Goal: Information Seeking & Learning: Learn about a topic

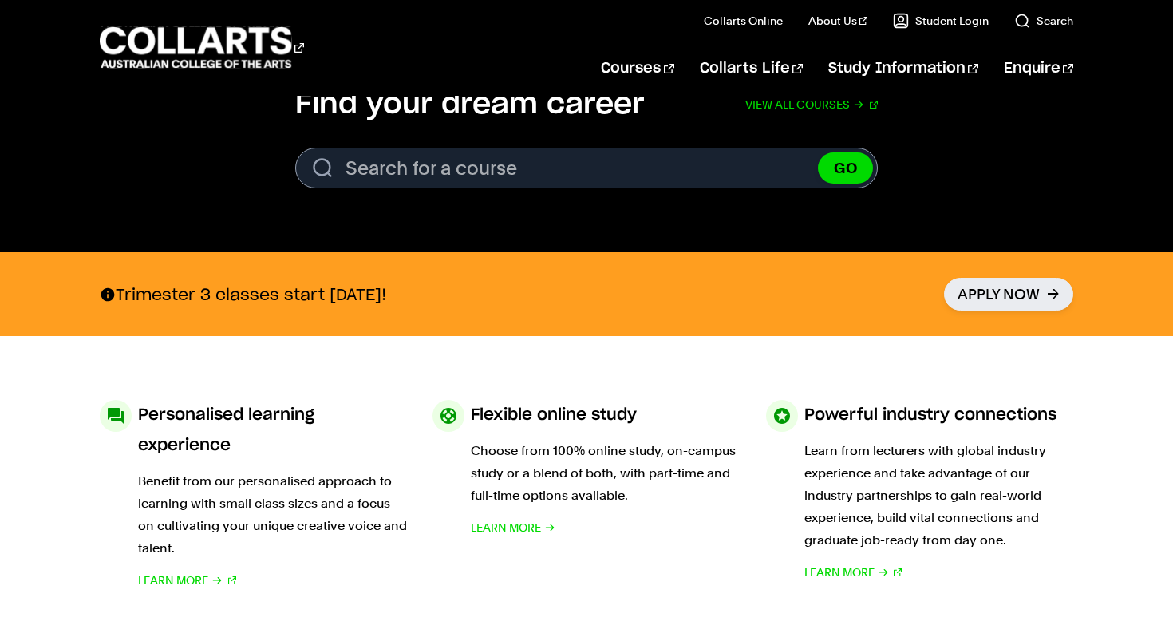
scroll to position [542, 0]
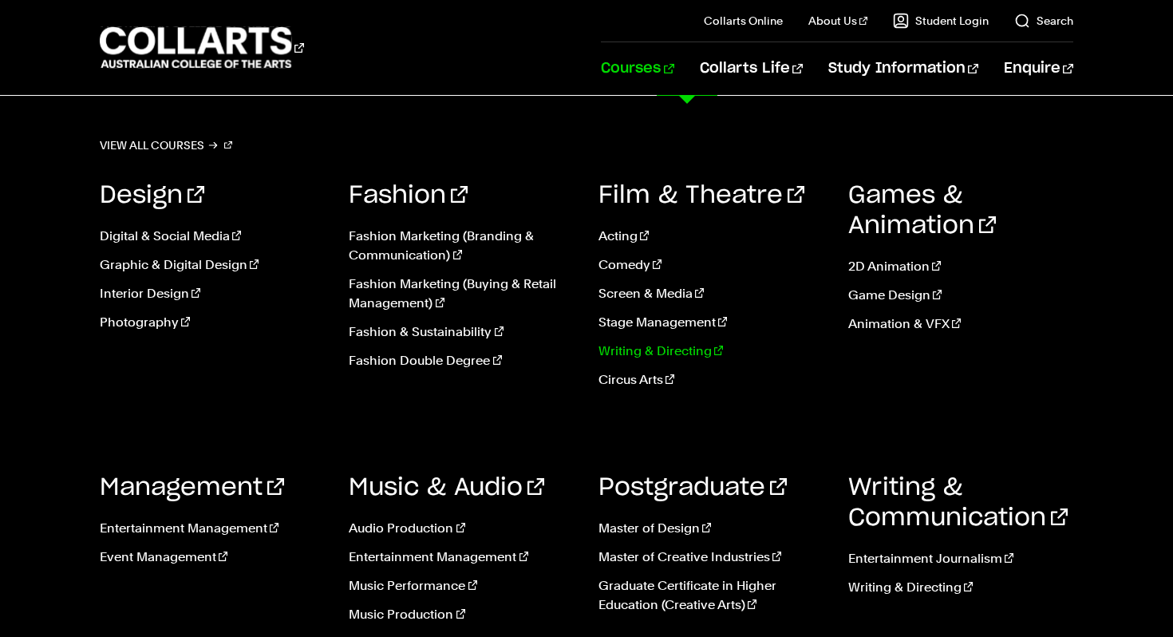
click at [649, 354] on link "Writing & Directing" at bounding box center [712, 351] width 226 height 19
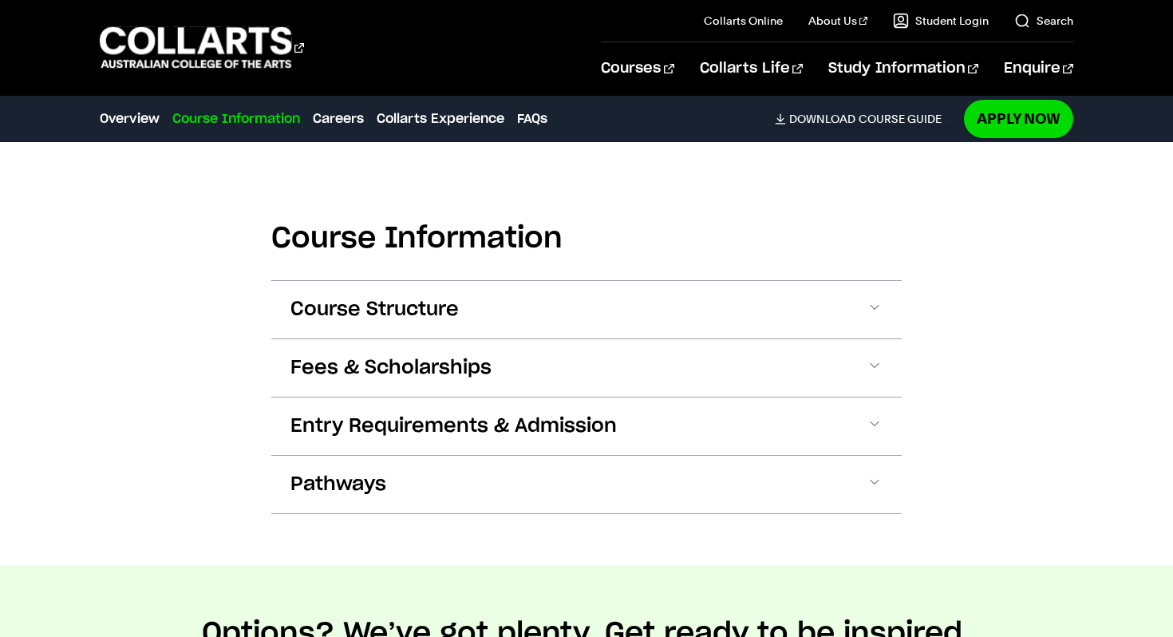
scroll to position [1636, 0]
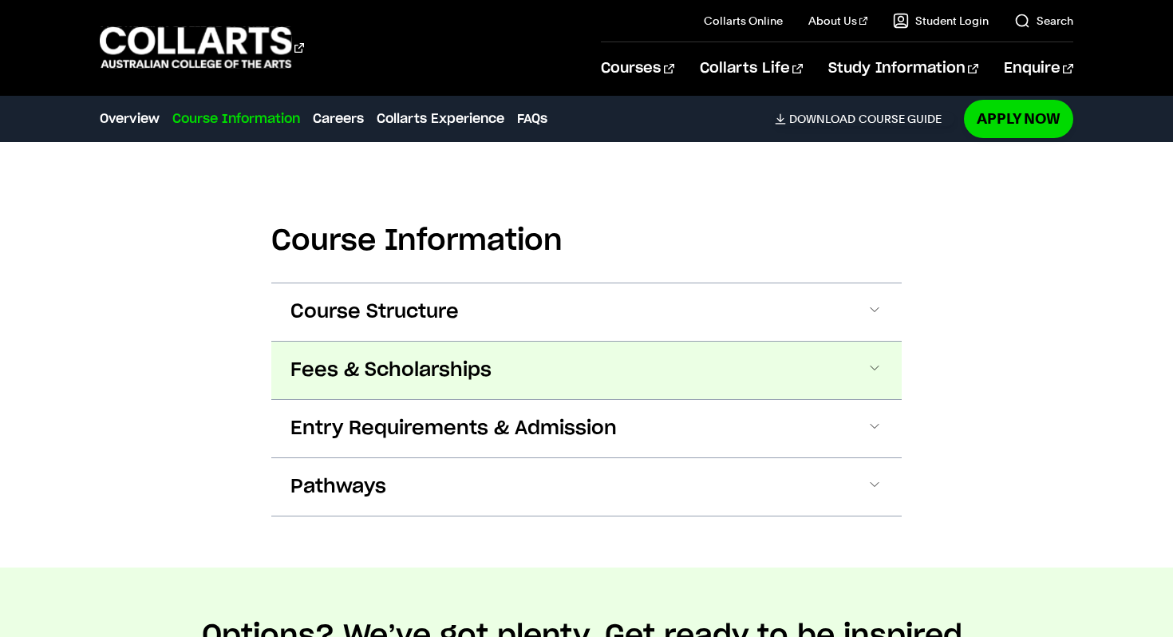
click at [497, 374] on button "Fees & Scholarships" at bounding box center [586, 370] width 631 height 57
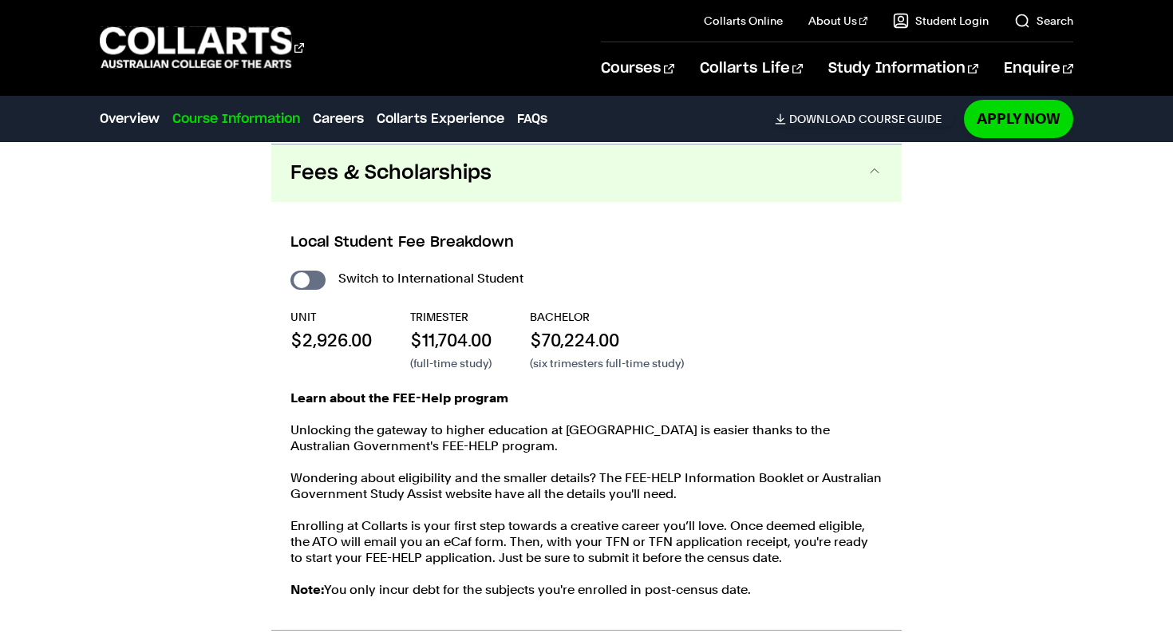
scroll to position [1834, 0]
click at [588, 178] on button "Fees & Scholarships" at bounding box center [586, 172] width 631 height 57
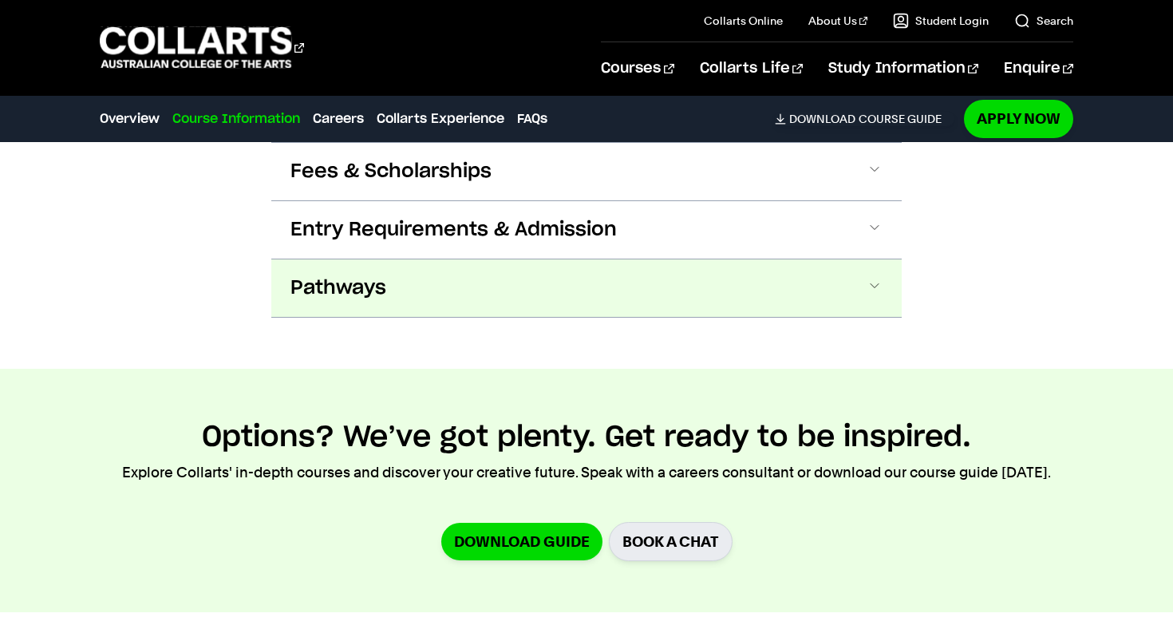
click at [468, 294] on button "Pathways" at bounding box center [586, 287] width 631 height 57
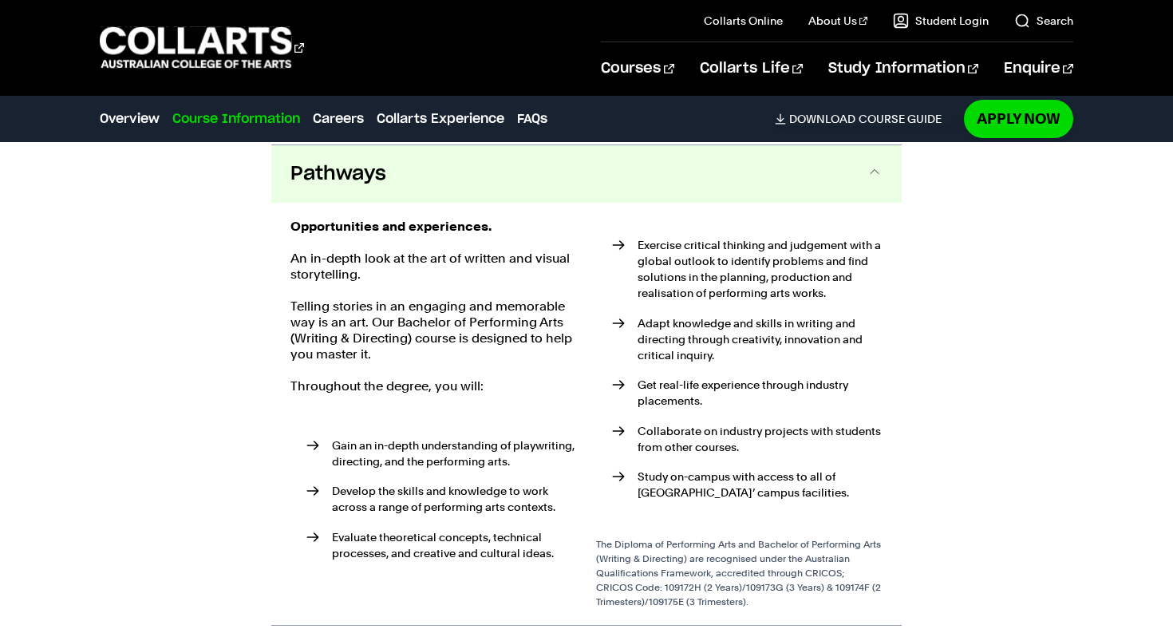
scroll to position [1951, 0]
click at [558, 170] on button "Pathways" at bounding box center [586, 172] width 631 height 57
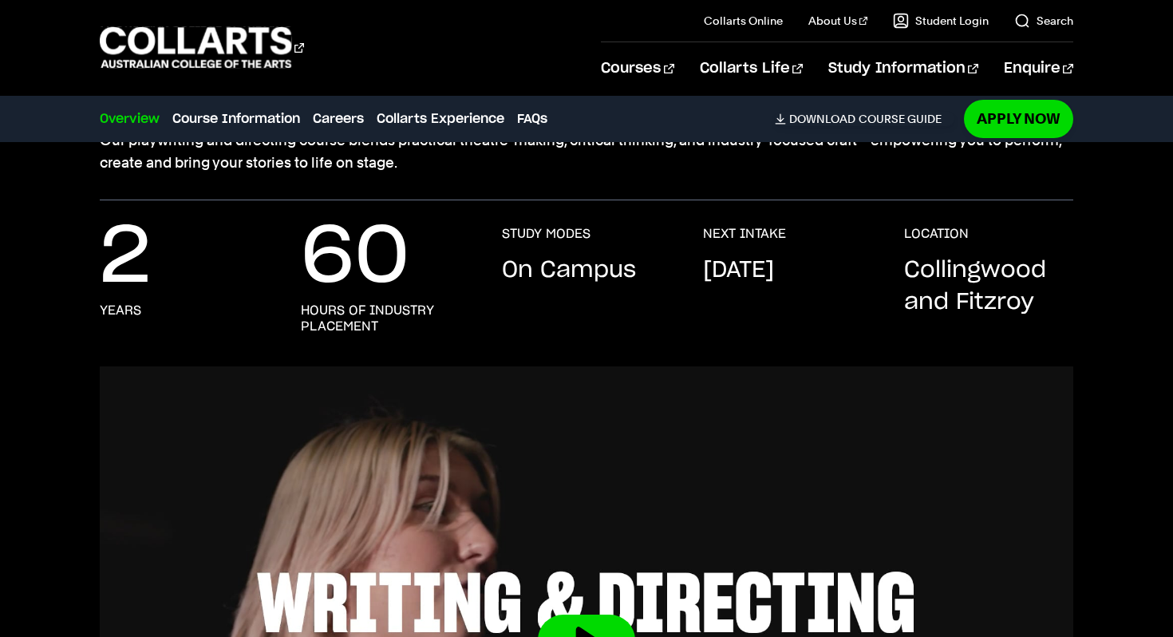
scroll to position [0, 0]
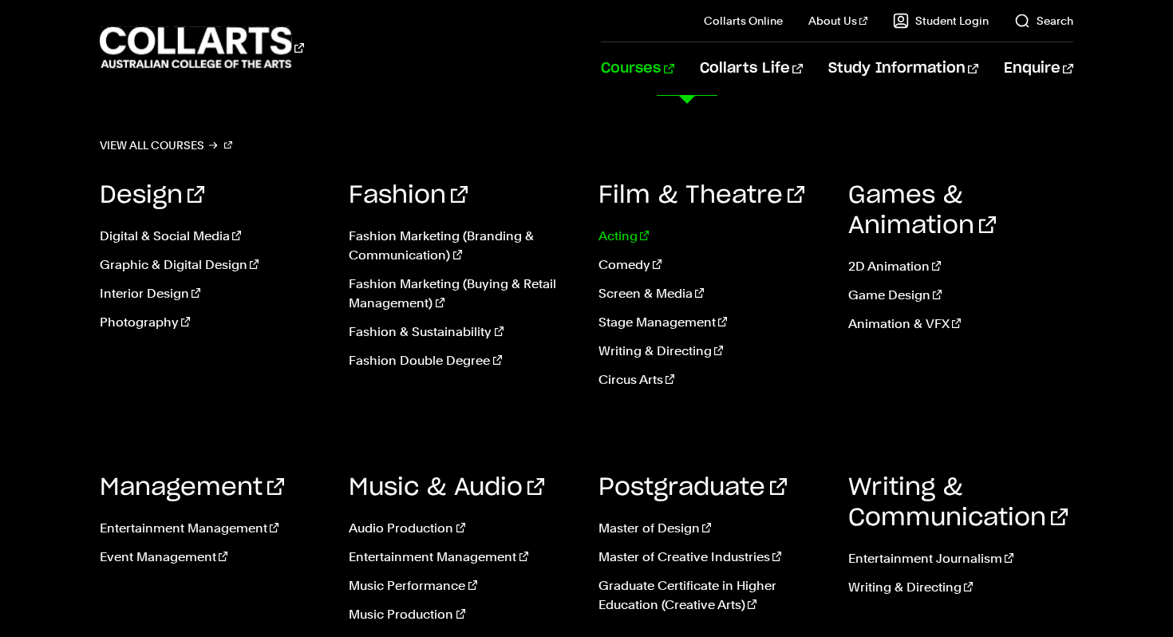
click at [618, 239] on link "Acting" at bounding box center [712, 236] width 226 height 19
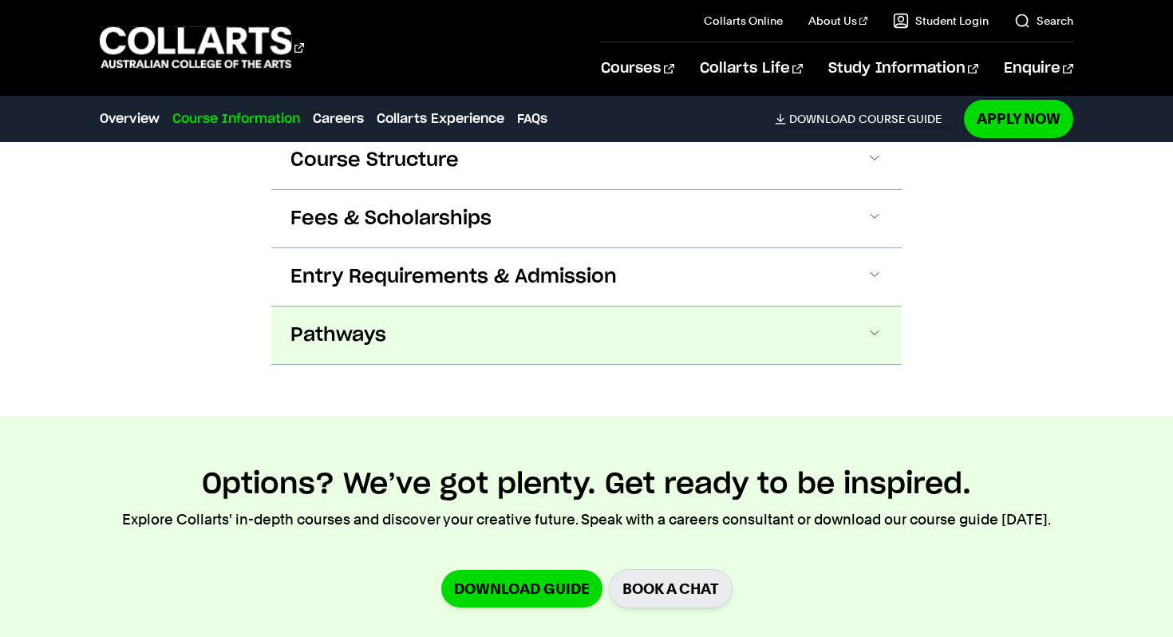
click at [525, 352] on button "Pathways" at bounding box center [586, 335] width 631 height 57
